Goal: Task Accomplishment & Management: Use online tool/utility

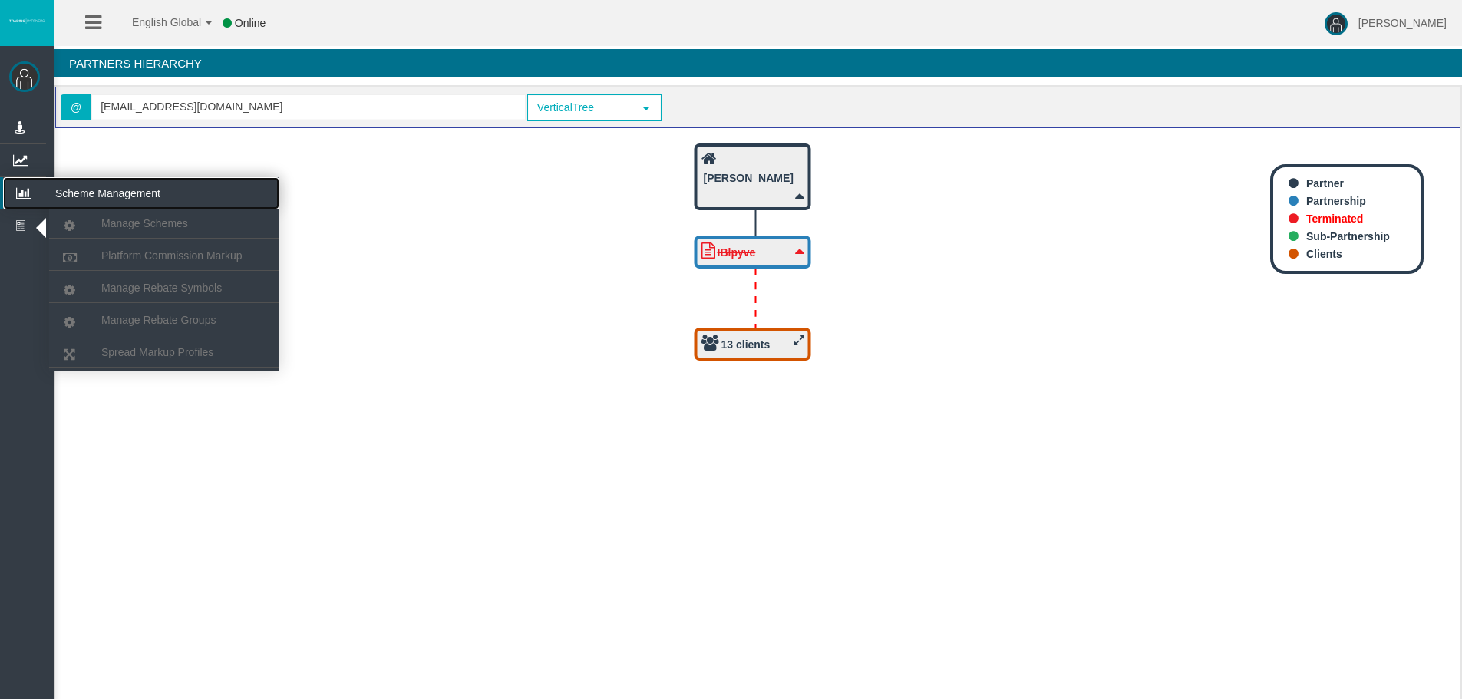
click at [34, 190] on icon at bounding box center [23, 193] width 41 height 32
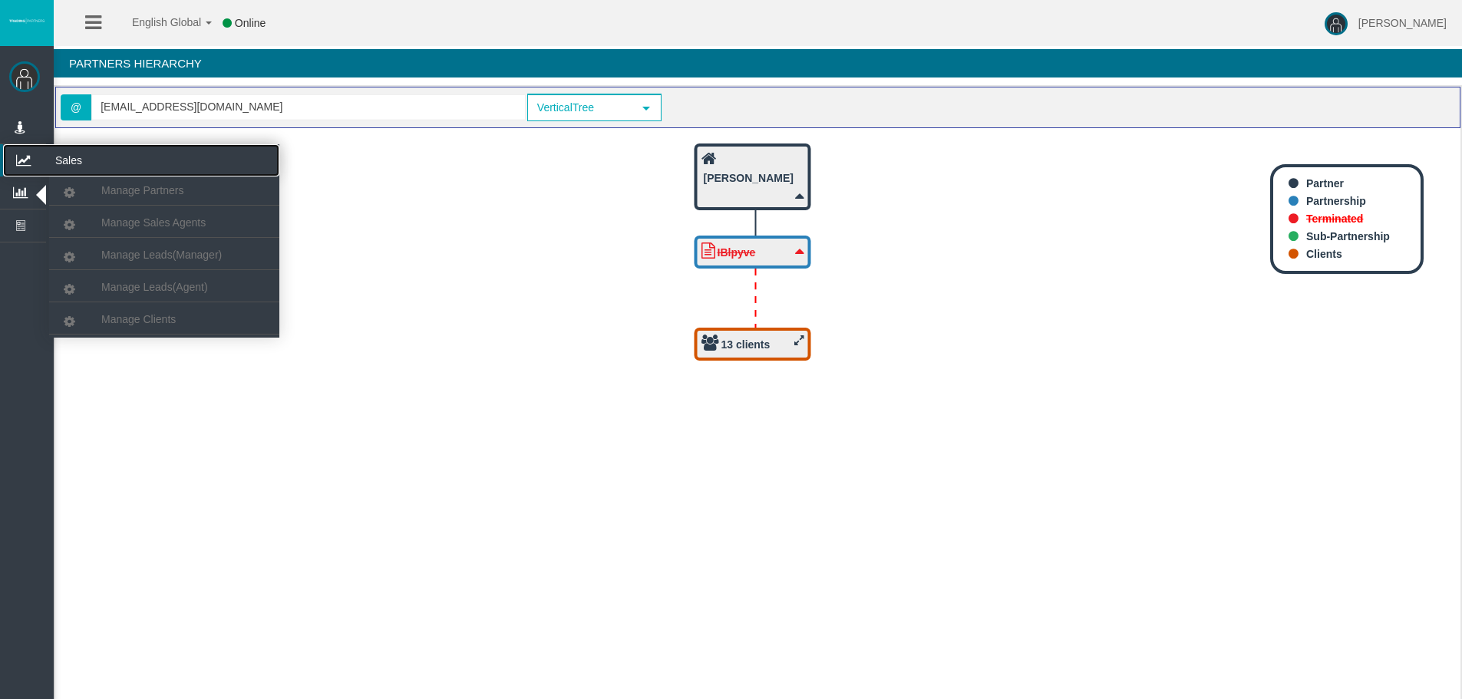
click at [27, 156] on icon at bounding box center [23, 160] width 41 height 32
click at [120, 312] on link "Manage Clients" at bounding box center [164, 319] width 230 height 28
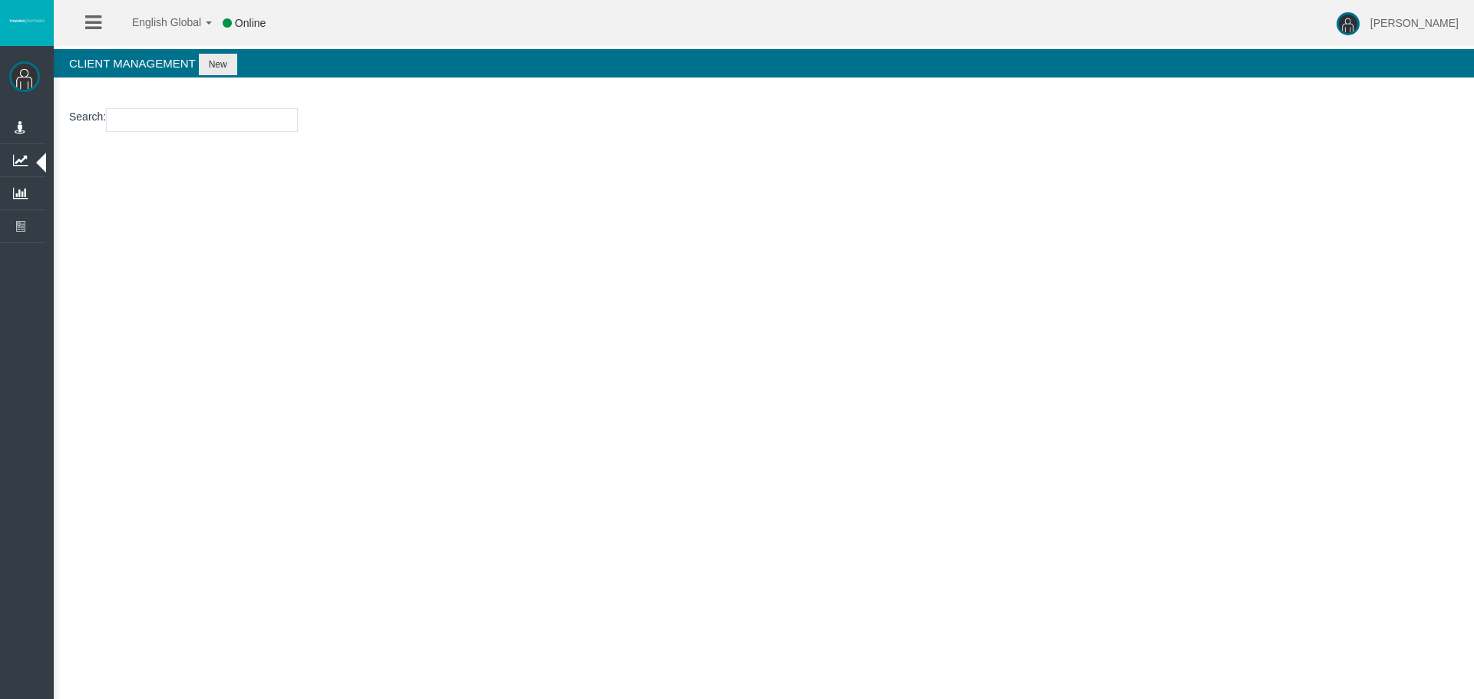
click at [154, 117] on input "number" at bounding box center [202, 120] width 192 height 24
paste input "23232822"
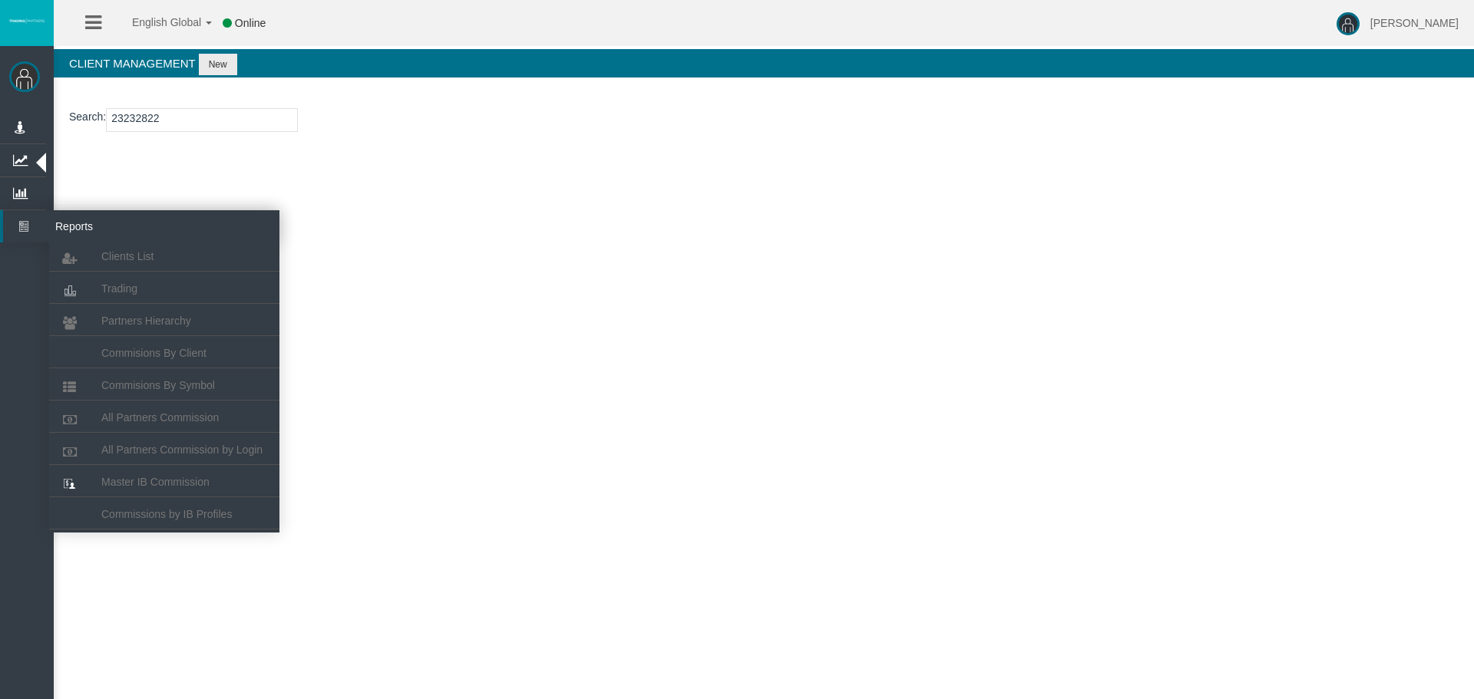
type input "23232822"
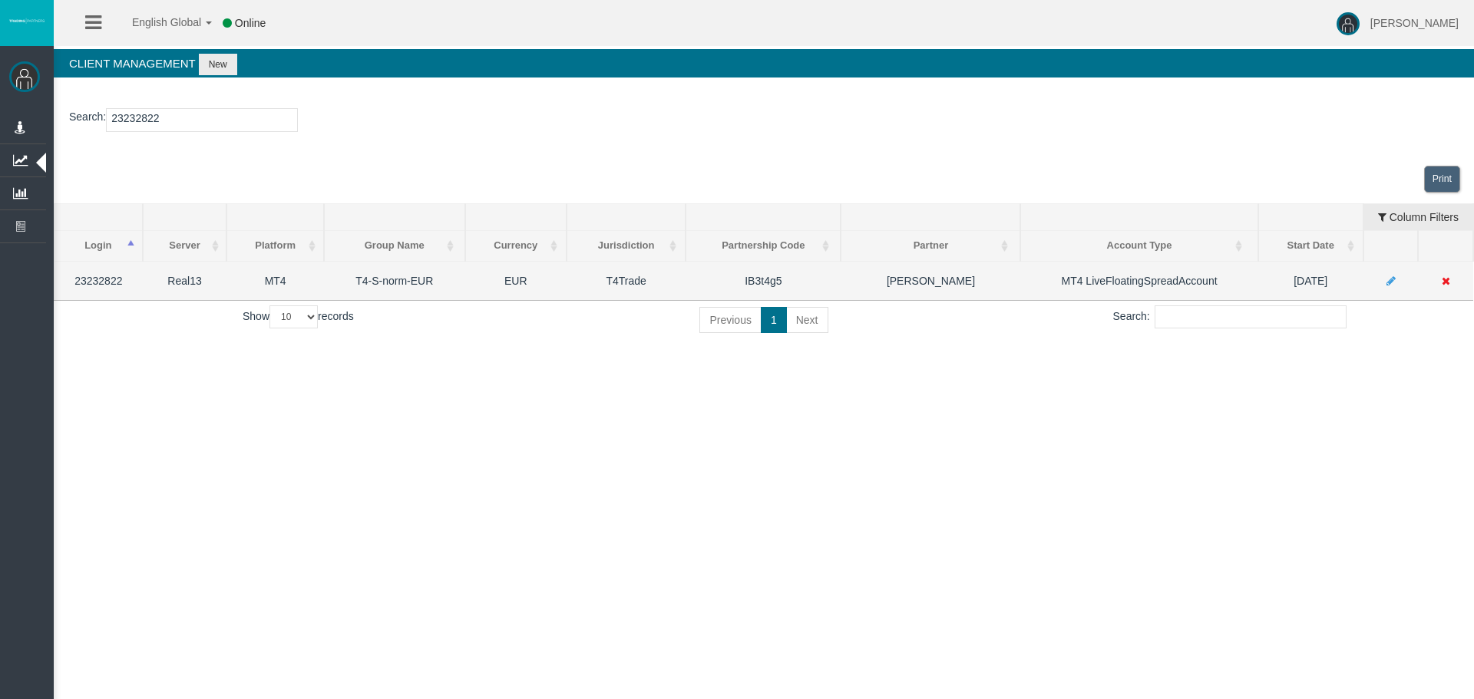
drag, startPoint x: 1318, startPoint y: 281, endPoint x: 1332, endPoint y: 281, distance: 13.8
click at [1332, 281] on td "12/06/2025" at bounding box center [1310, 280] width 105 height 39
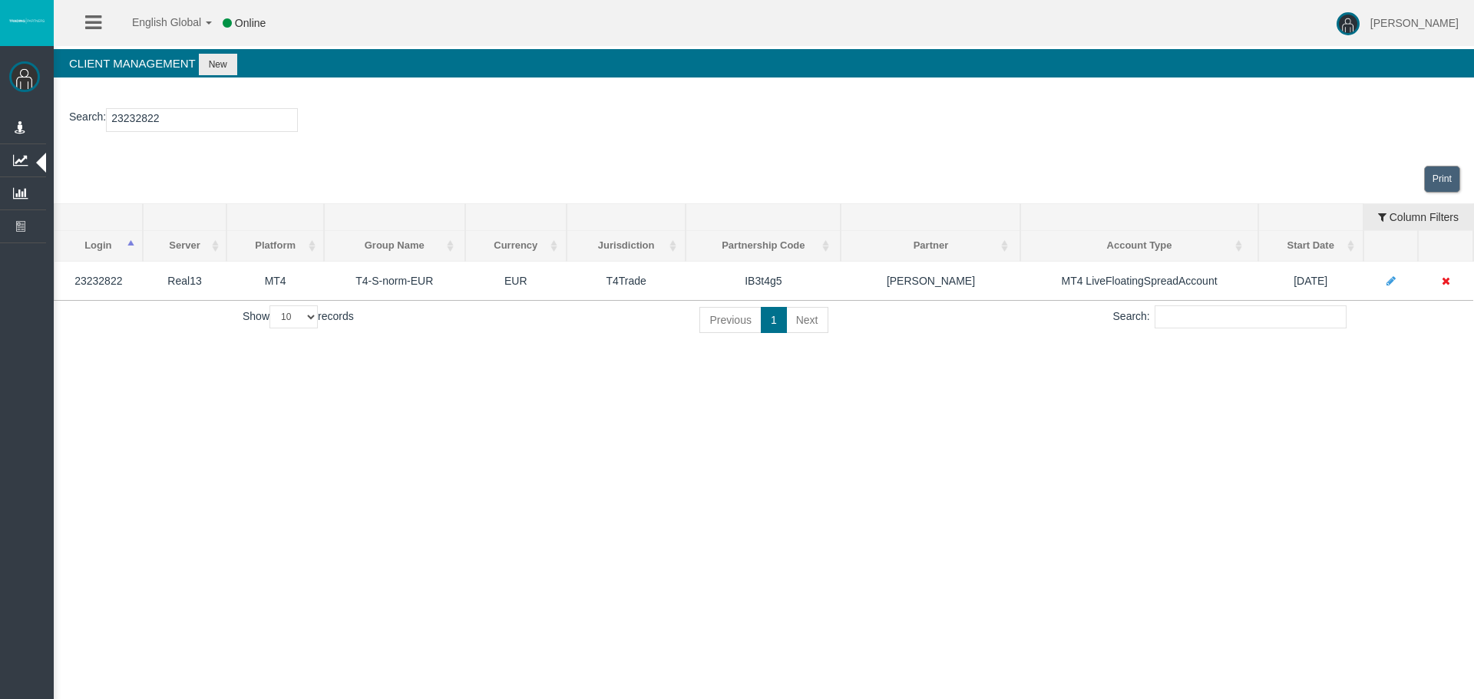
drag, startPoint x: 972, startPoint y: 458, endPoint x: 466, endPoint y: 46, distance: 652.4
click at [972, 455] on div "English Global 简体中文 English Global 日本語 한국어 Online Chrystalla Rousou Help Log Ou…" at bounding box center [737, 349] width 1474 height 699
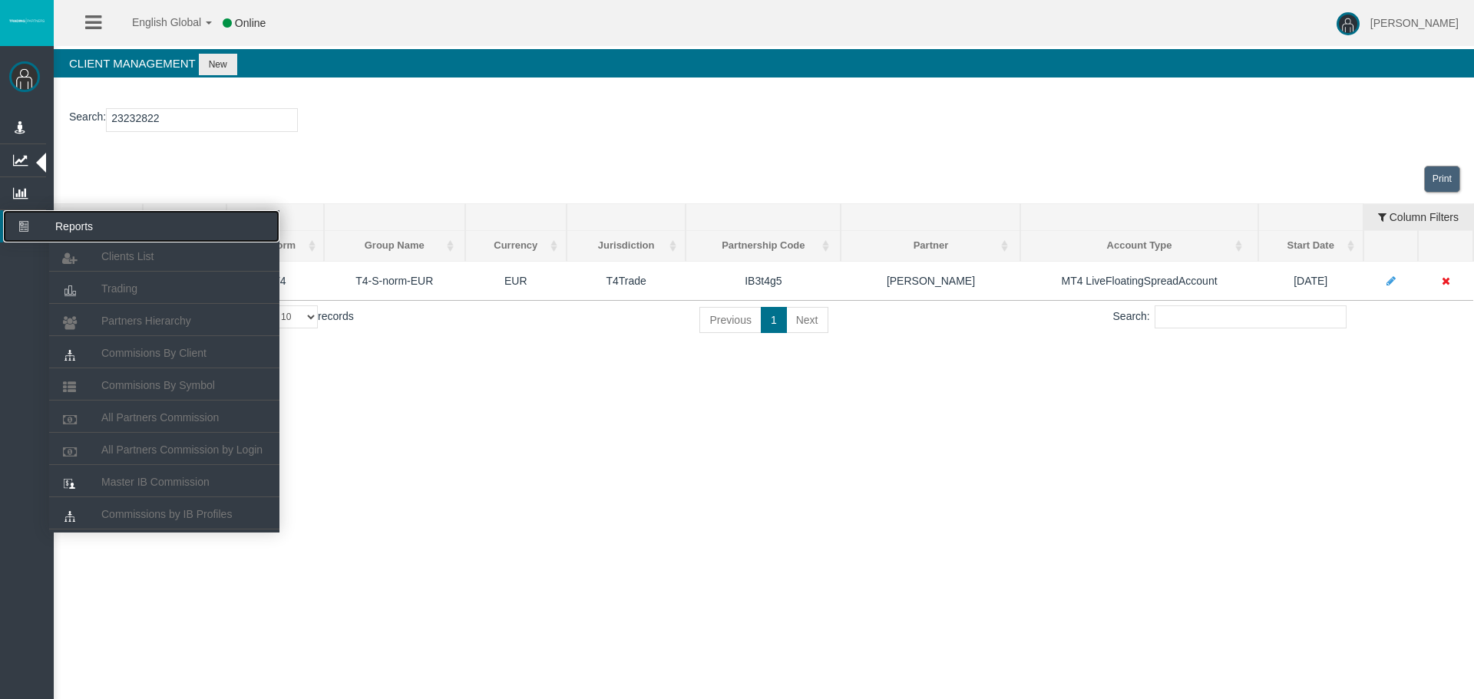
click at [23, 215] on icon at bounding box center [23, 226] width 41 height 32
click at [150, 348] on span "Commisions By Client" at bounding box center [153, 353] width 105 height 12
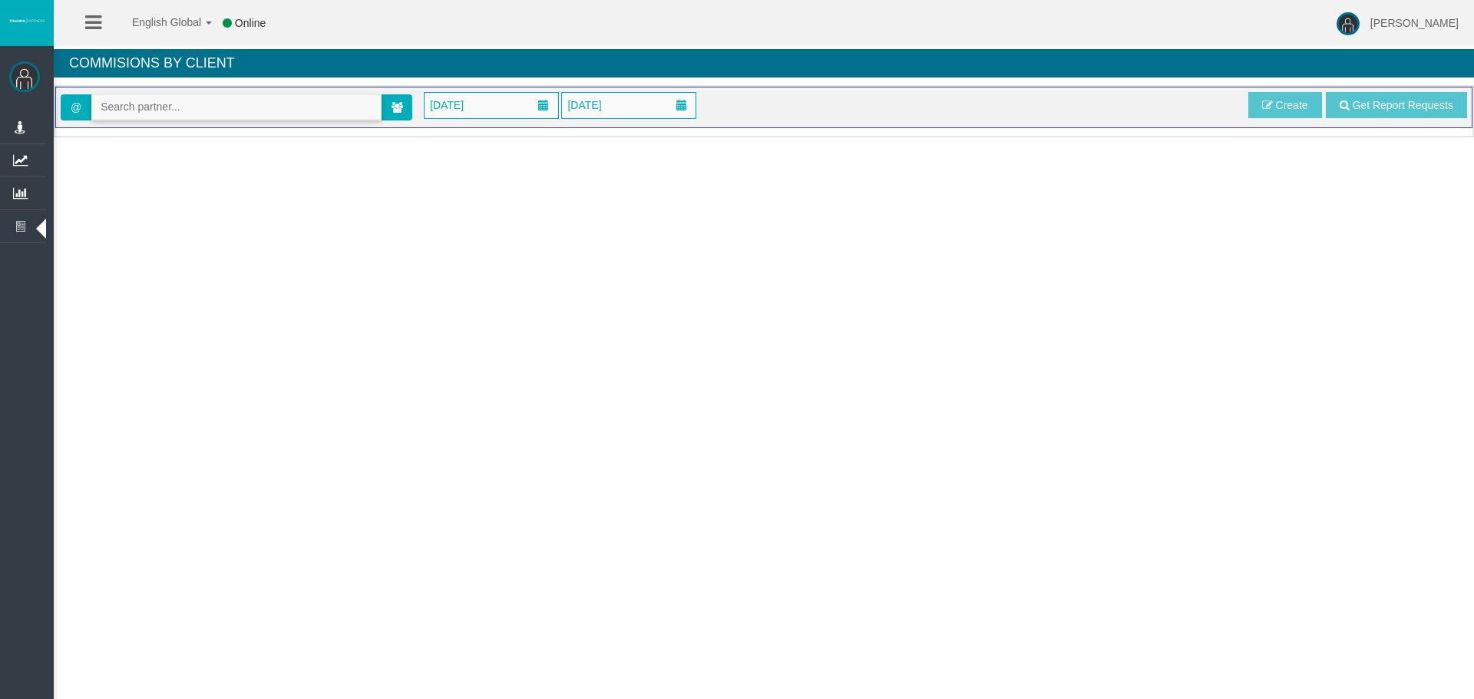
click at [210, 103] on input "text" at bounding box center [236, 107] width 289 height 24
paste input "IB3t4g5"
click at [146, 130] on span "[35183] [PERSON_NAME]" at bounding box center [164, 133] width 127 height 12
type input "[EMAIL_ADDRESS][DOMAIN_NAME]"
click at [468, 111] on span "[DATE]" at bounding box center [446, 104] width 43 height 21
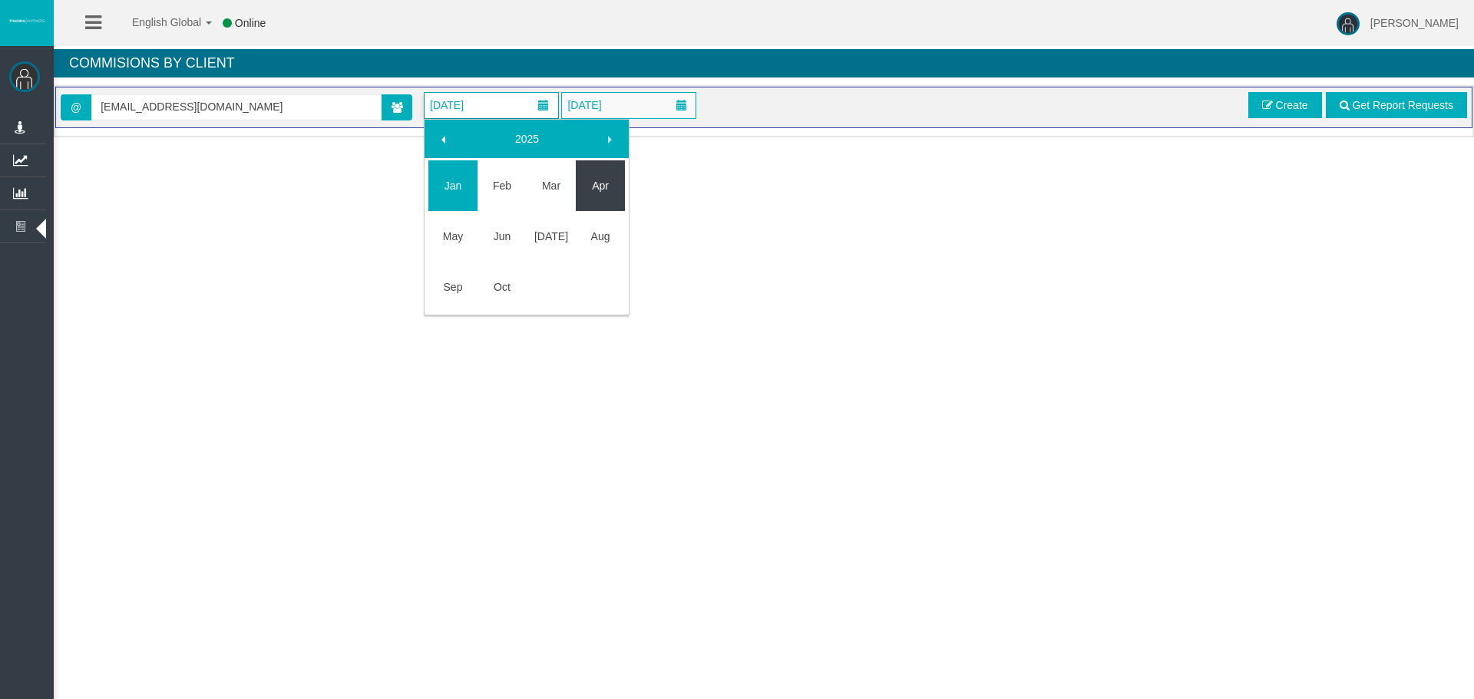
click at [607, 190] on link "Apr" at bounding box center [600, 186] width 49 height 28
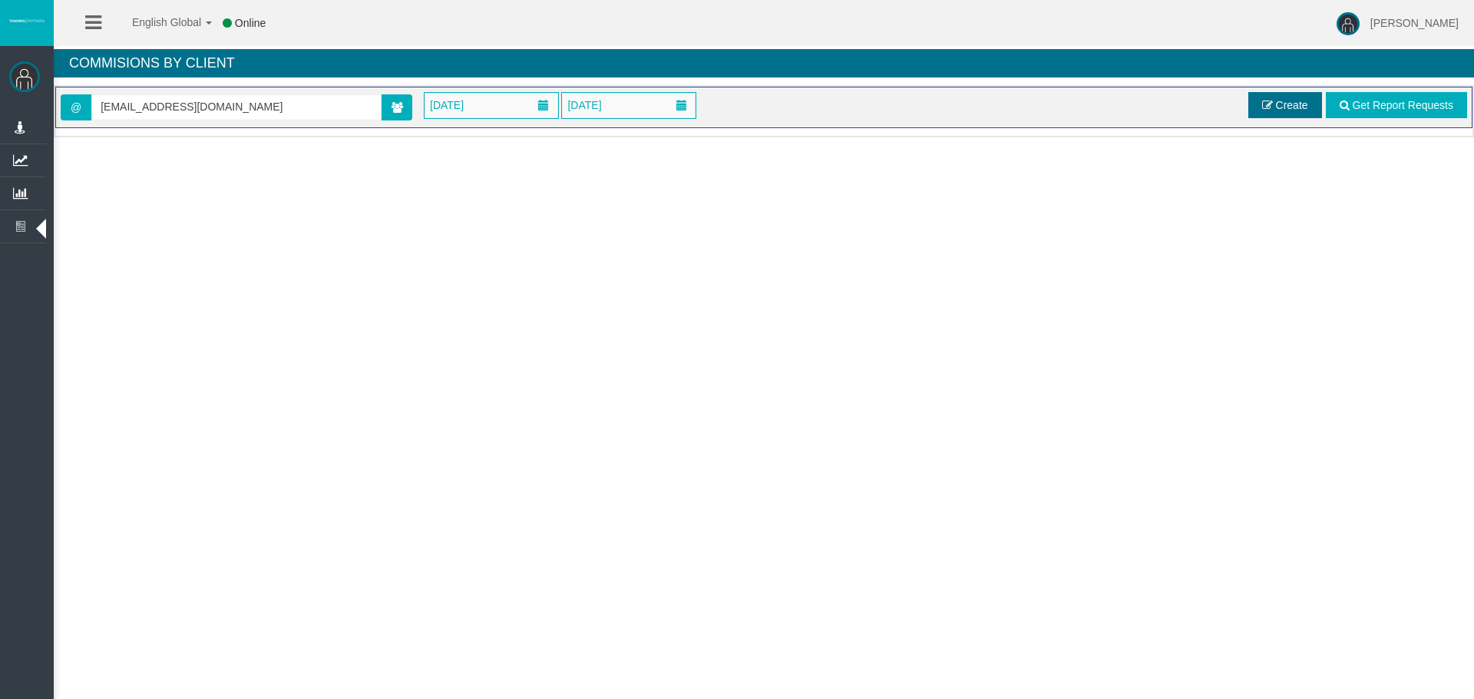
click at [1259, 105] on link "Create" at bounding box center [1285, 105] width 74 height 26
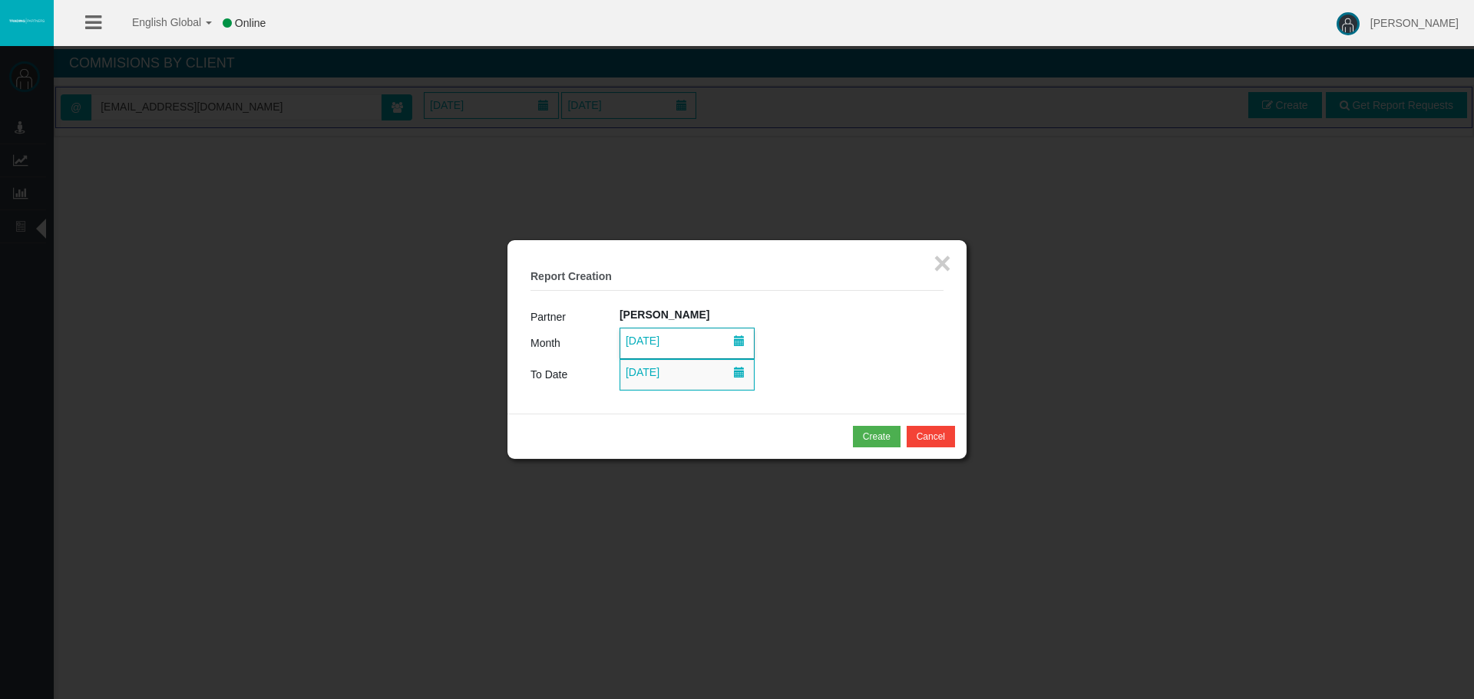
click at [690, 335] on span "01/10/2025" at bounding box center [687, 343] width 134 height 30
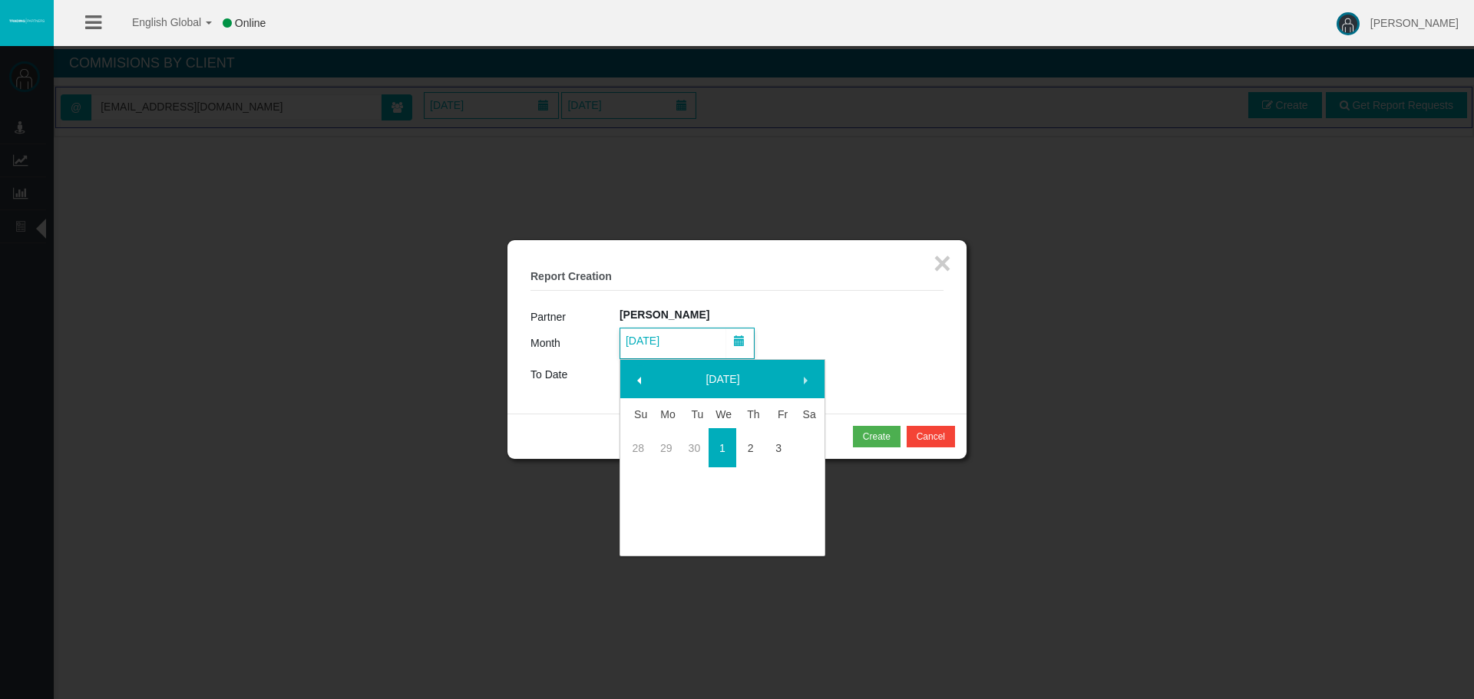
click at [640, 378] on span at bounding box center [639, 381] width 12 height 12
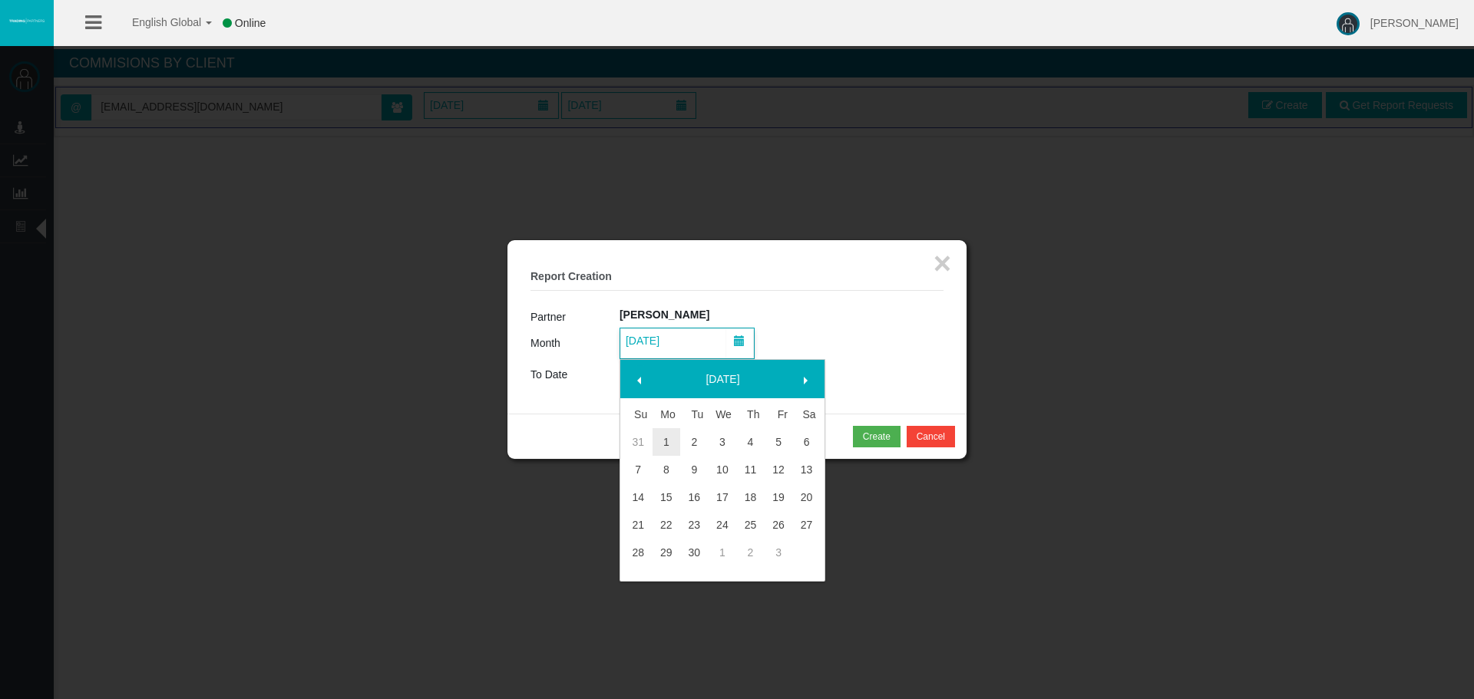
click at [640, 378] on span at bounding box center [639, 381] width 12 height 12
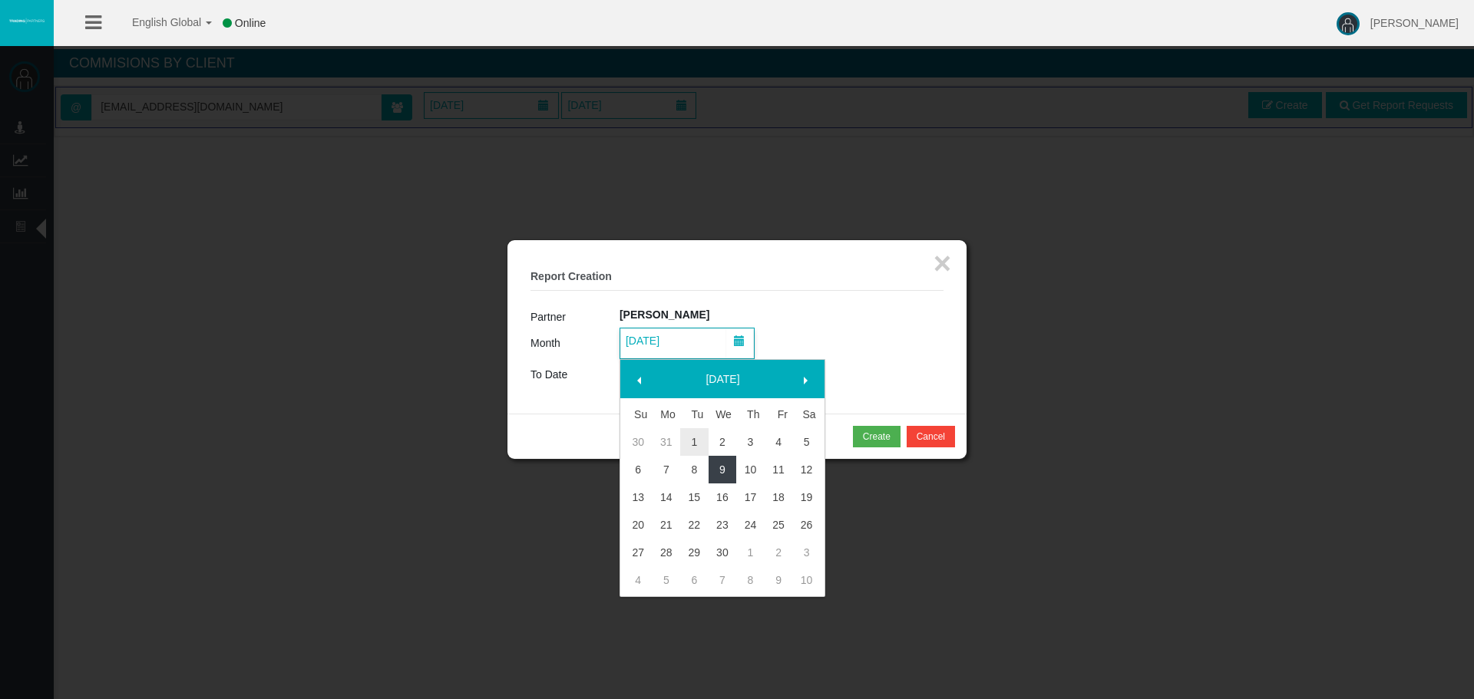
click at [718, 471] on link "9" at bounding box center [722, 470] width 28 height 28
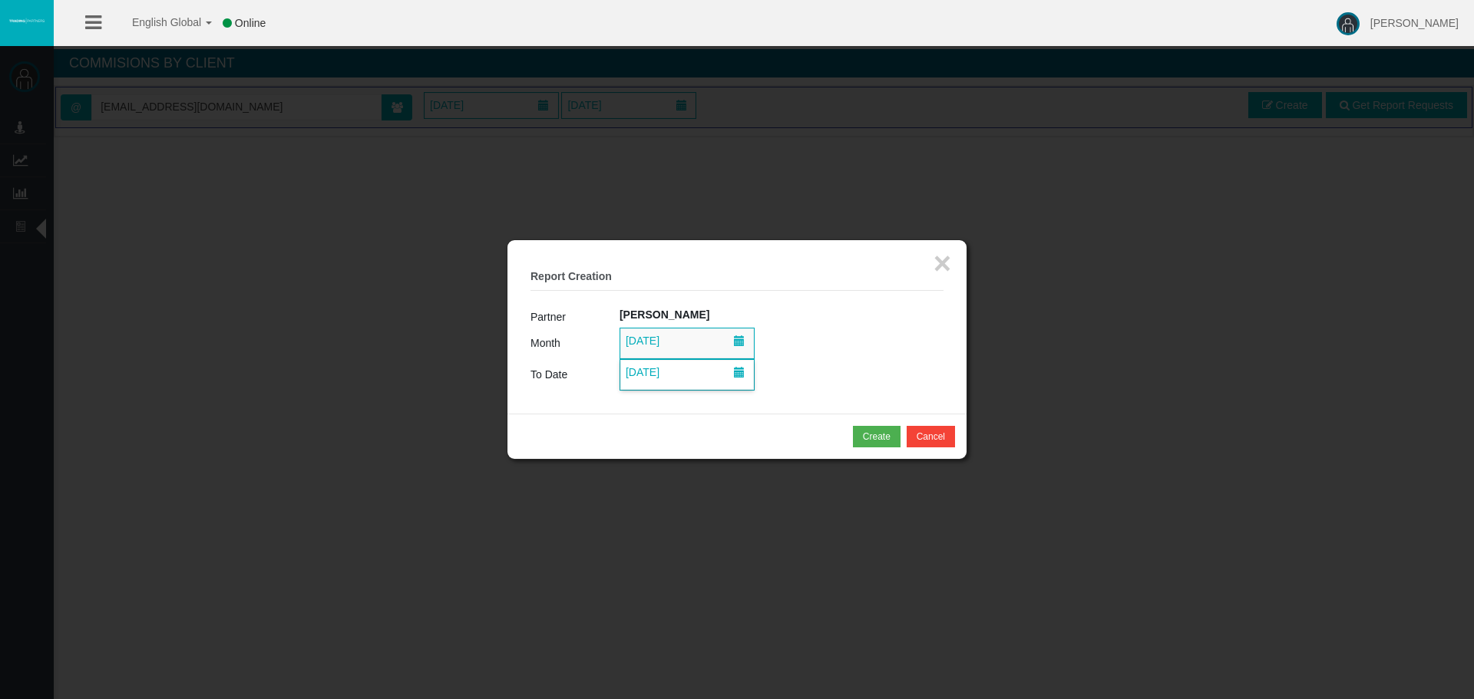
click at [737, 378] on span at bounding box center [739, 372] width 11 height 11
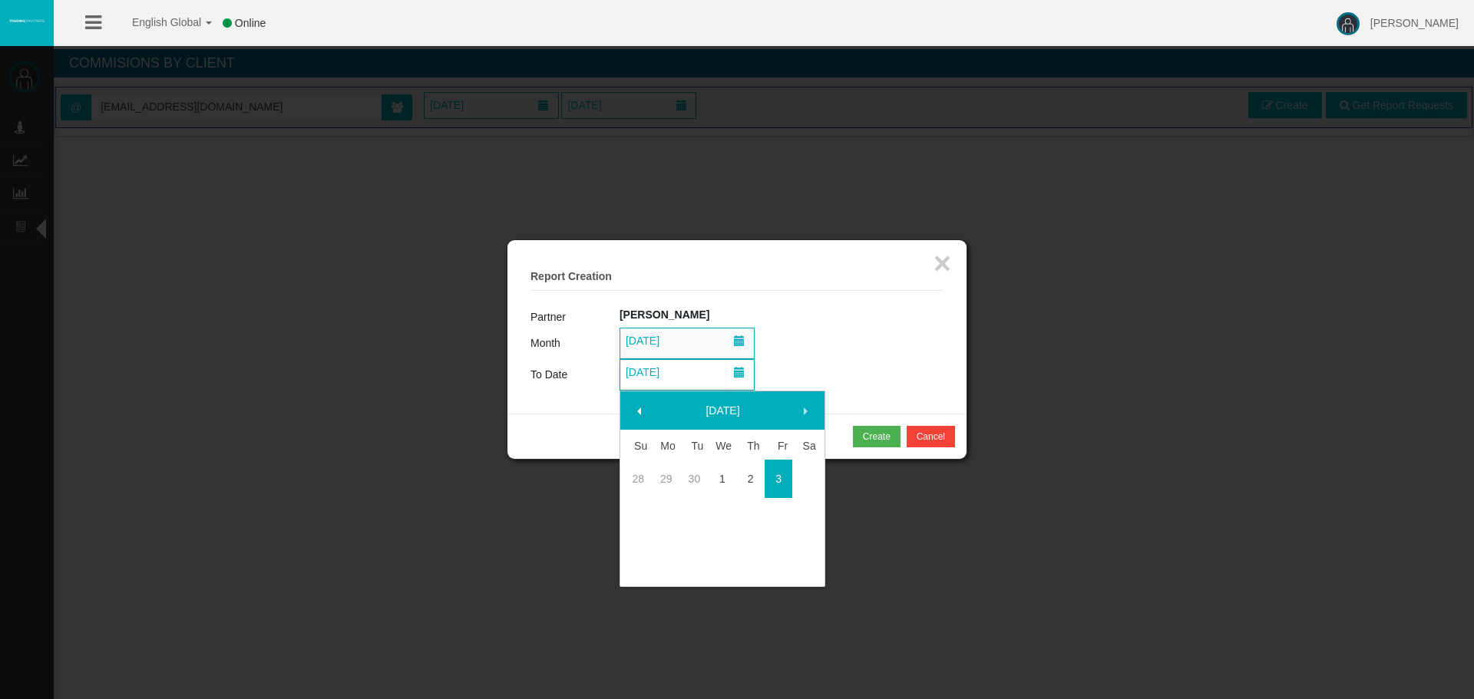
click at [640, 410] on span at bounding box center [639, 411] width 12 height 12
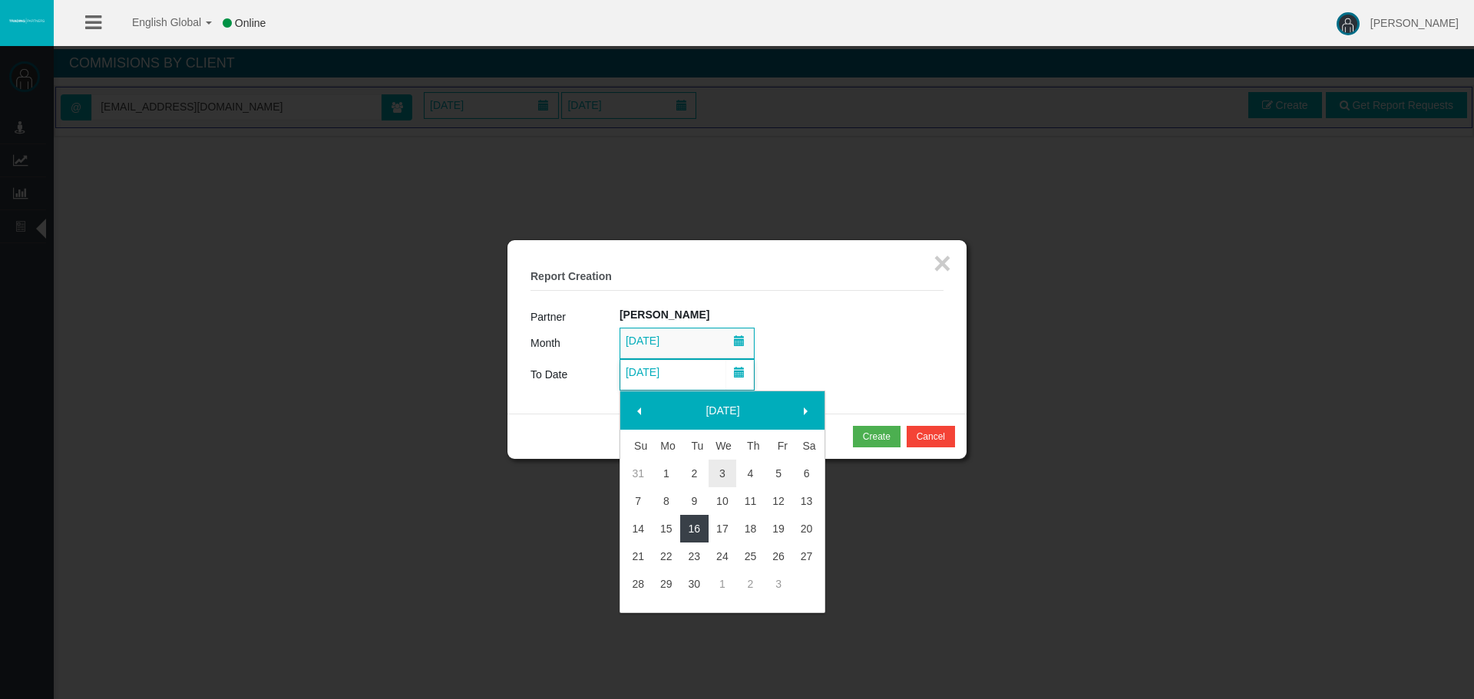
click at [688, 533] on link "16" at bounding box center [694, 529] width 28 height 28
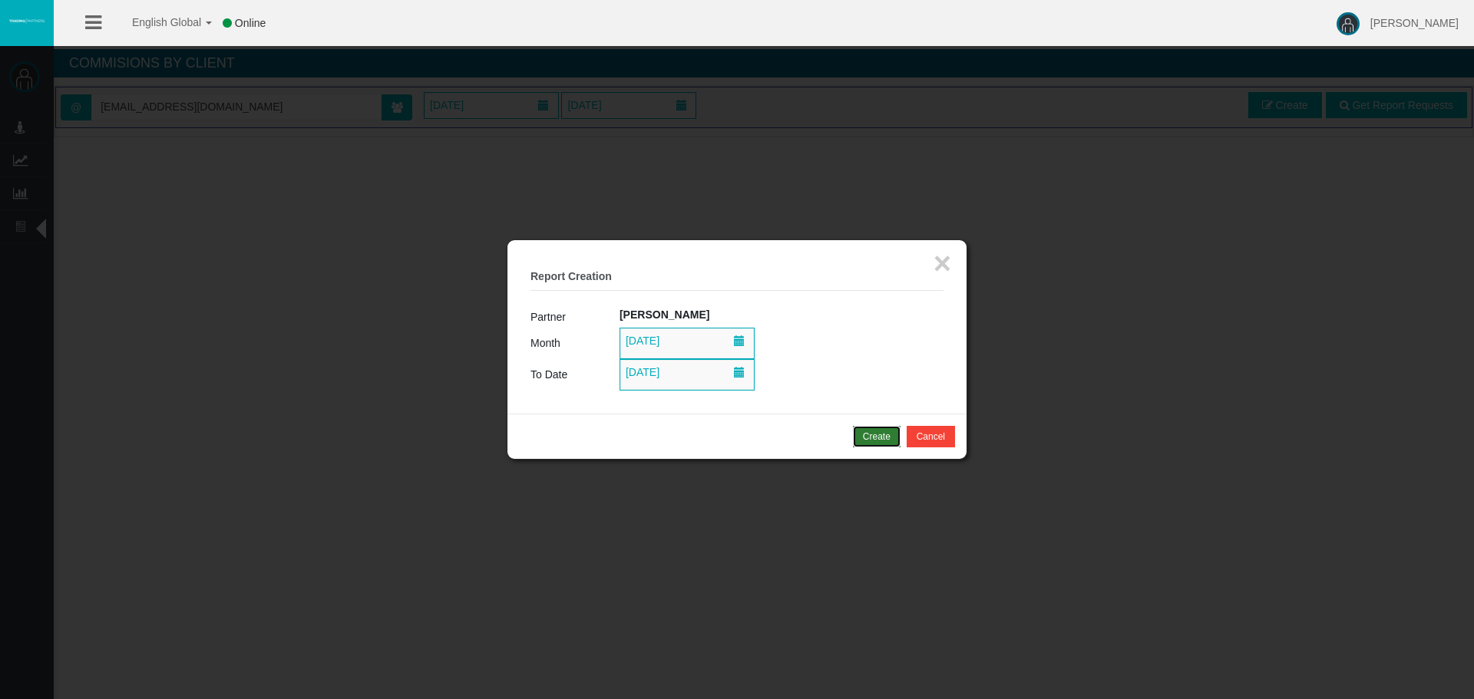
click at [875, 438] on div "Create" at bounding box center [877, 437] width 28 height 14
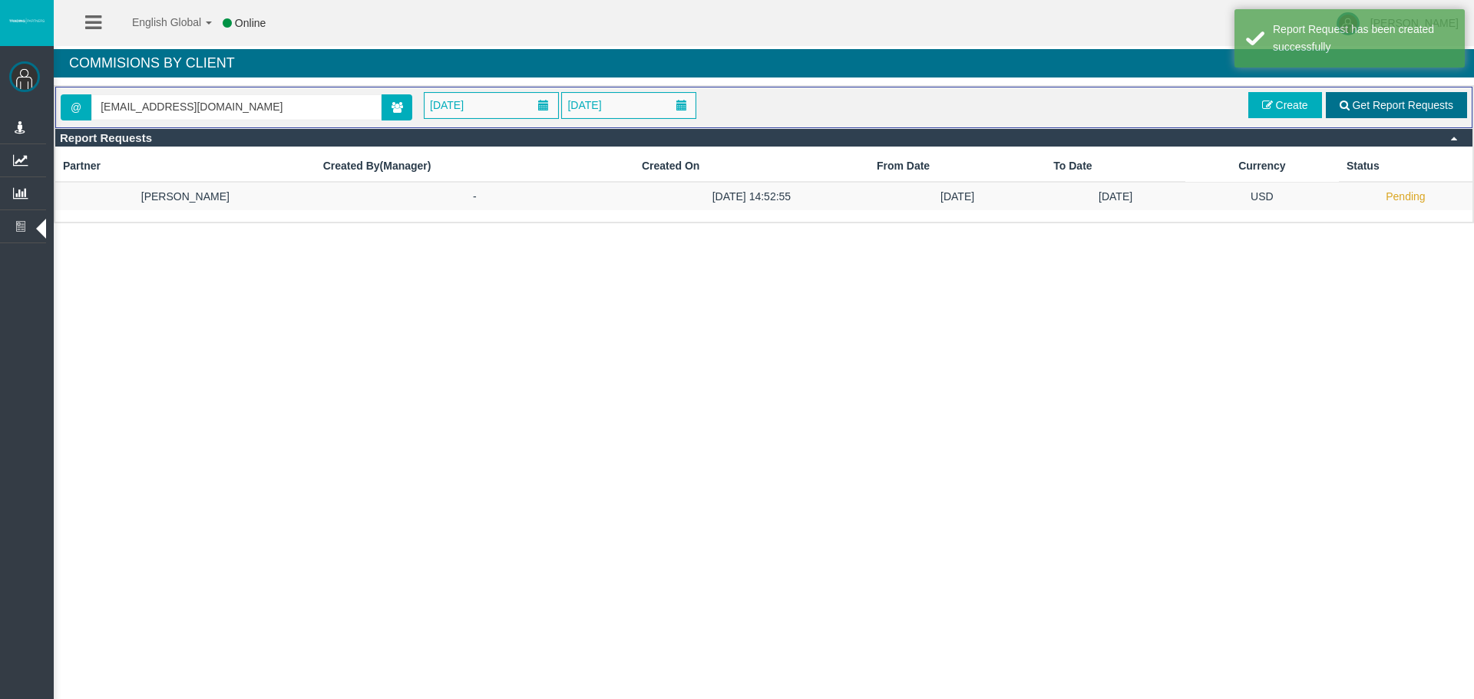
click at [1360, 96] on link "Get Report Requests" at bounding box center [1395, 105] width 141 height 26
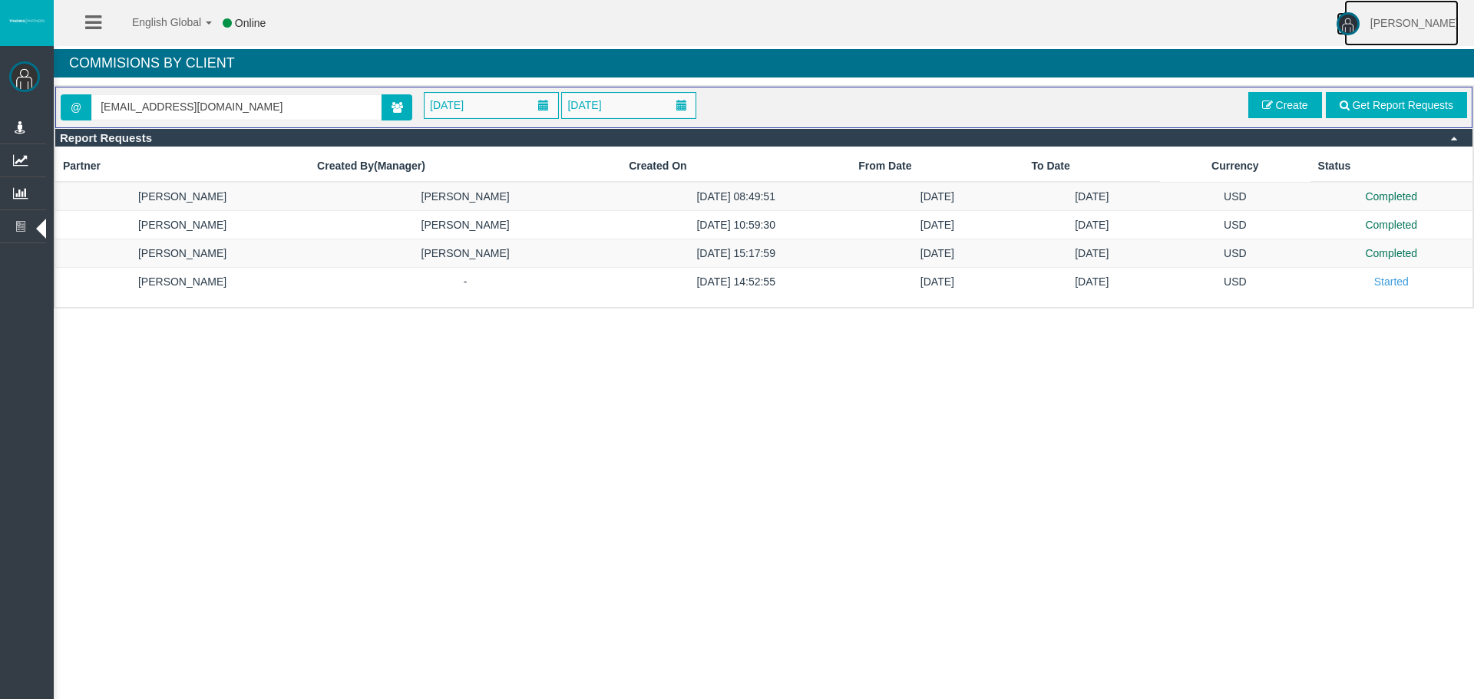
click at [1390, 28] on span "[PERSON_NAME]" at bounding box center [1414, 23] width 88 height 12
click at [1155, 454] on div "English Global 简体中文 English Global 日本語 한국어 Online Chrystalla Rousou Help Log Ou…" at bounding box center [737, 349] width 1474 height 699
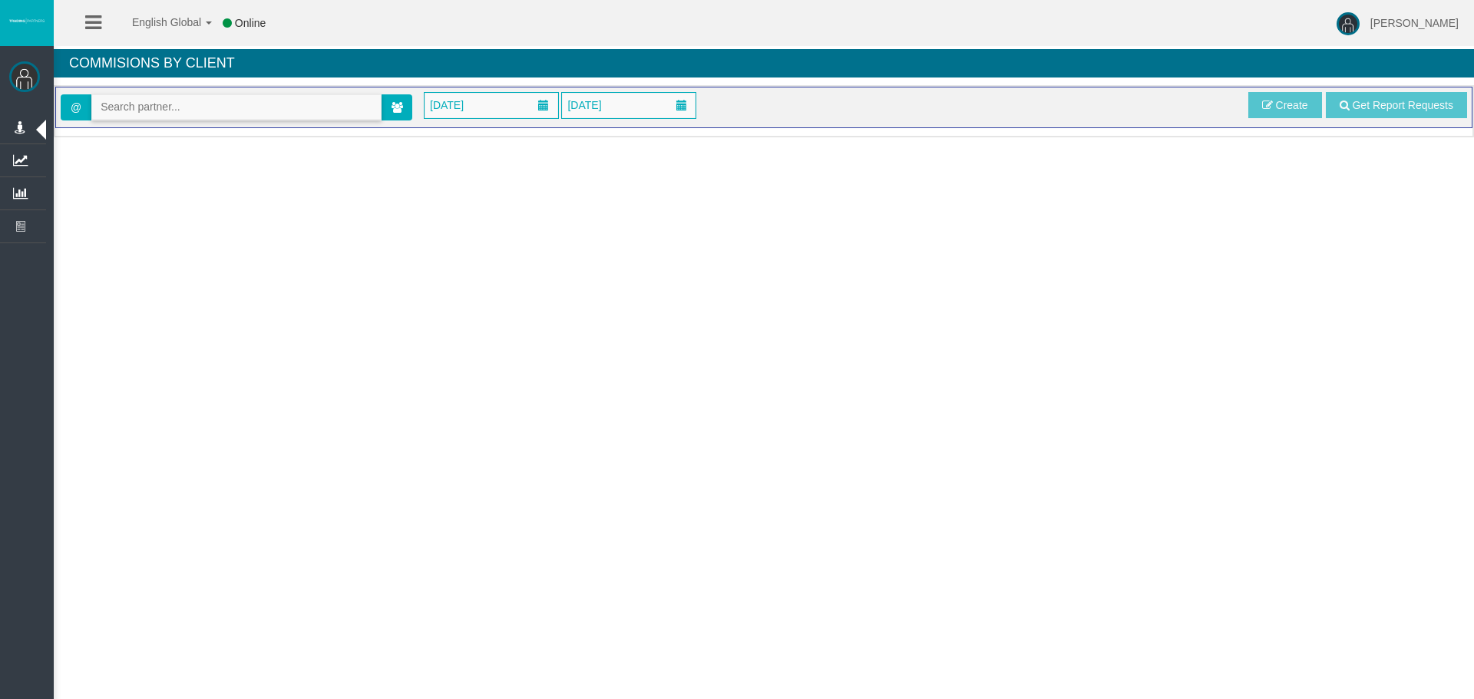
click at [149, 107] on input "text" at bounding box center [236, 107] width 289 height 24
click at [172, 107] on input "text" at bounding box center [236, 107] width 289 height 24
paste input "IB3t4g5"
click at [196, 131] on span "[35183] [PERSON_NAME]" at bounding box center [164, 133] width 127 height 12
type input "[EMAIL_ADDRESS][DOMAIN_NAME]"
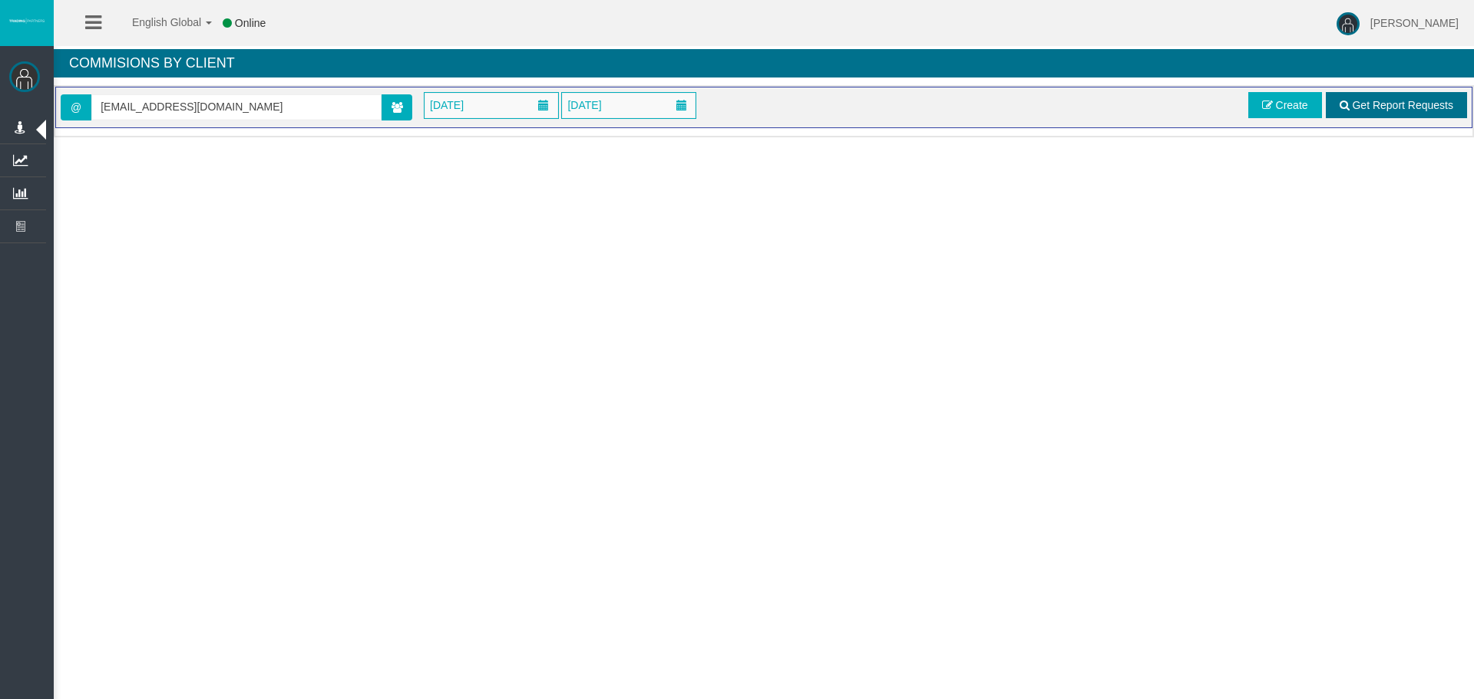
click at [1394, 103] on span "Get Report Requests" at bounding box center [1402, 105] width 101 height 12
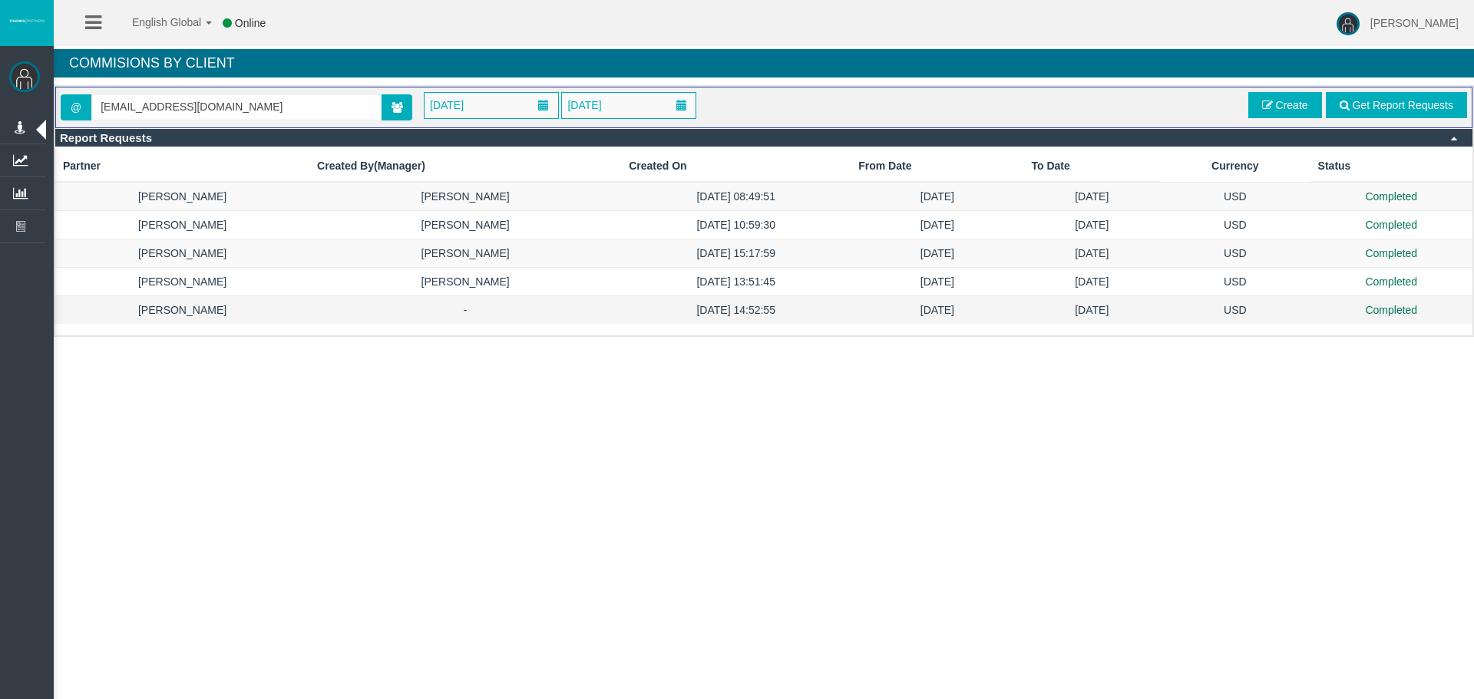
click at [745, 317] on td "[DATE] 14:52:55" at bounding box center [735, 310] width 229 height 28
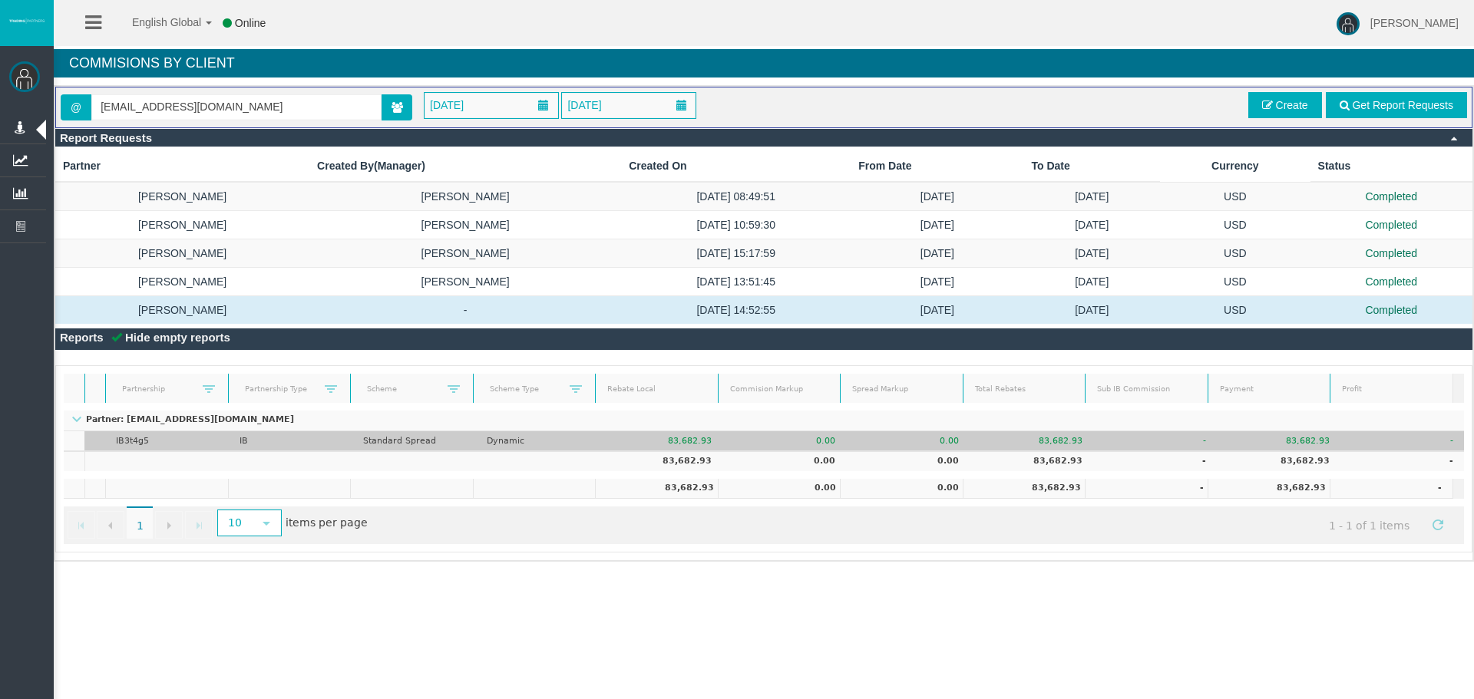
click at [135, 436] on td "IB3t4g5" at bounding box center [167, 441] width 124 height 20
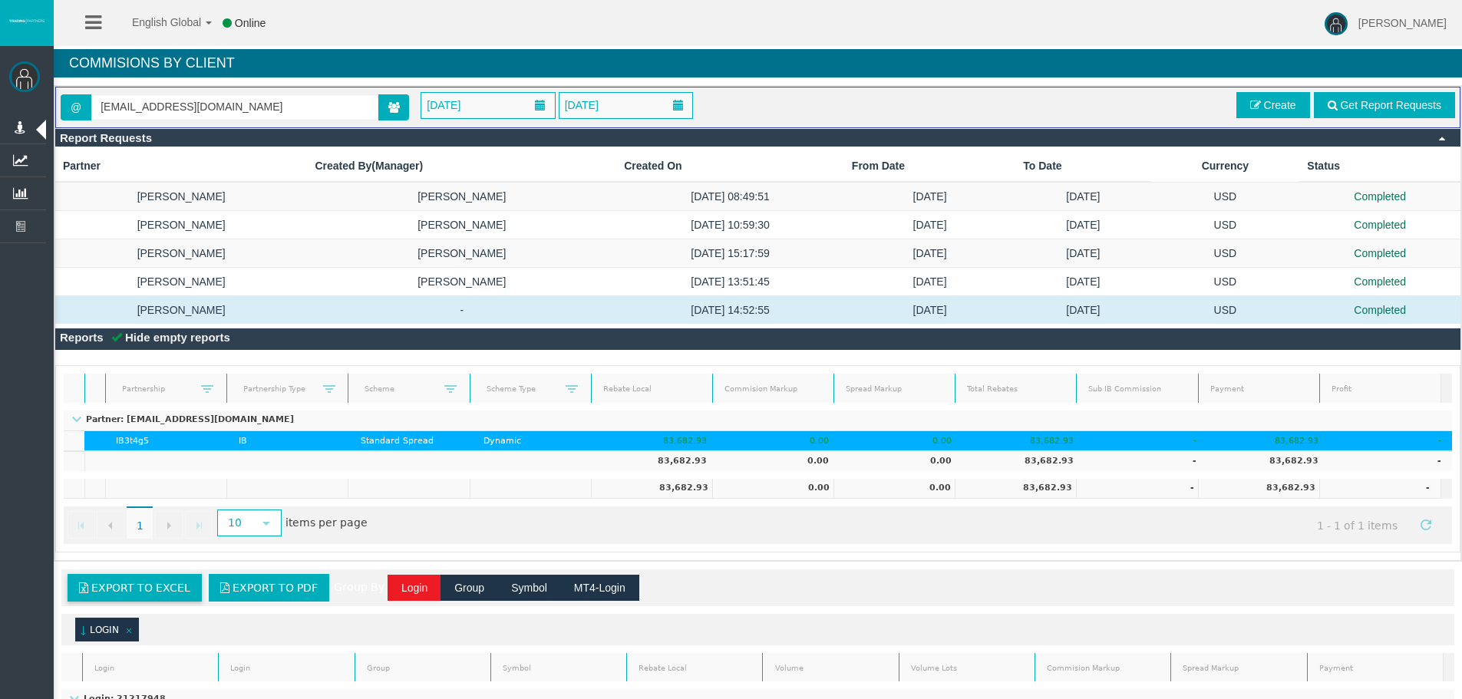
click at [144, 594] on span "Export to Excel" at bounding box center [140, 588] width 99 height 12
